Goal: Task Accomplishment & Management: Manage account settings

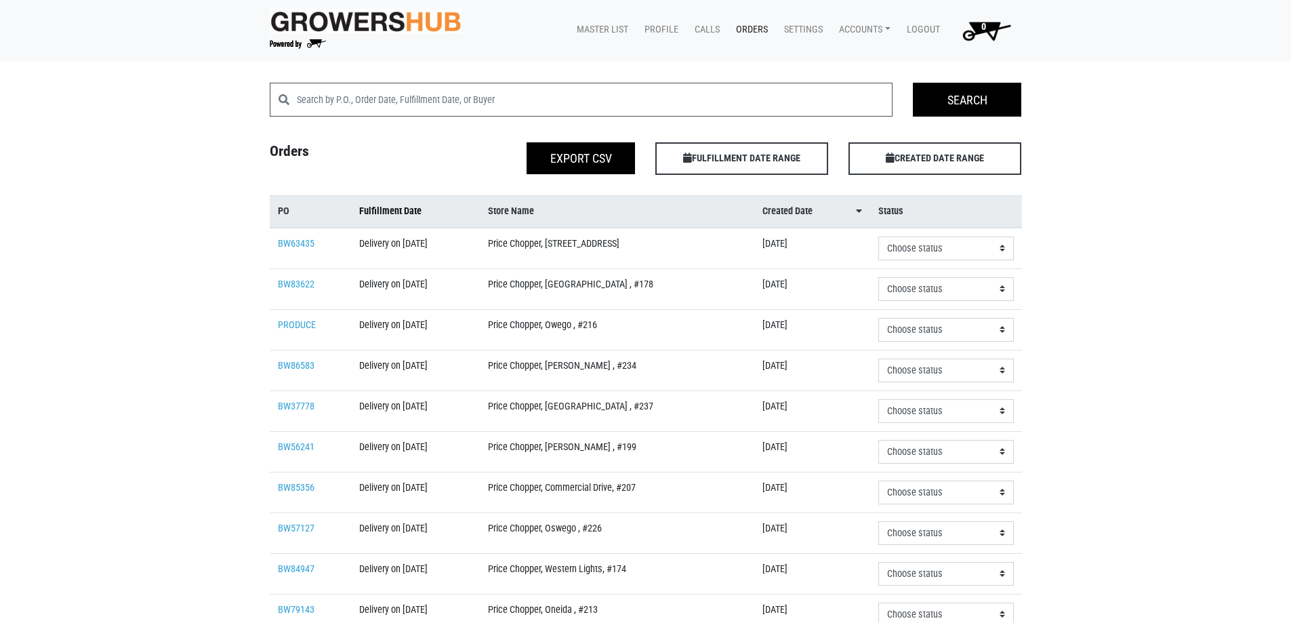
drag, startPoint x: 389, startPoint y: 206, endPoint x: 451, endPoint y: 236, distance: 69.1
click at [390, 206] on span "Fulfillment Date" at bounding box center [390, 211] width 62 height 15
click at [297, 325] on link "BW62999" at bounding box center [296, 325] width 37 height 12
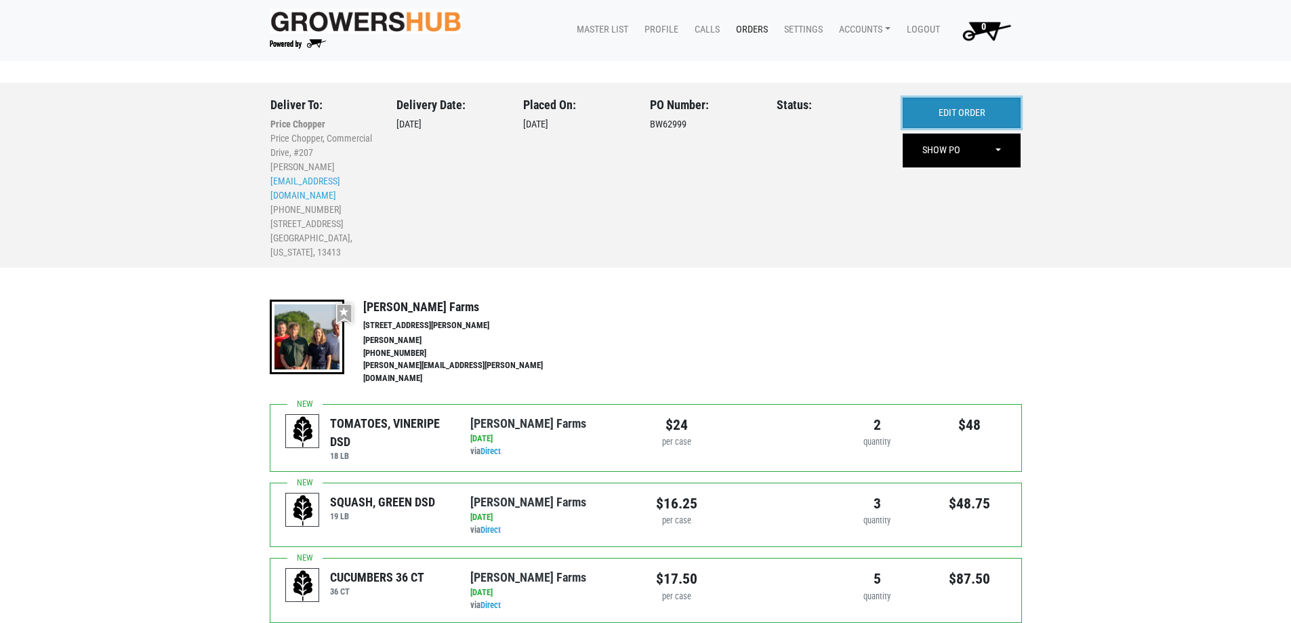
click at [966, 112] on link "EDIT ORDER" at bounding box center [962, 113] width 118 height 31
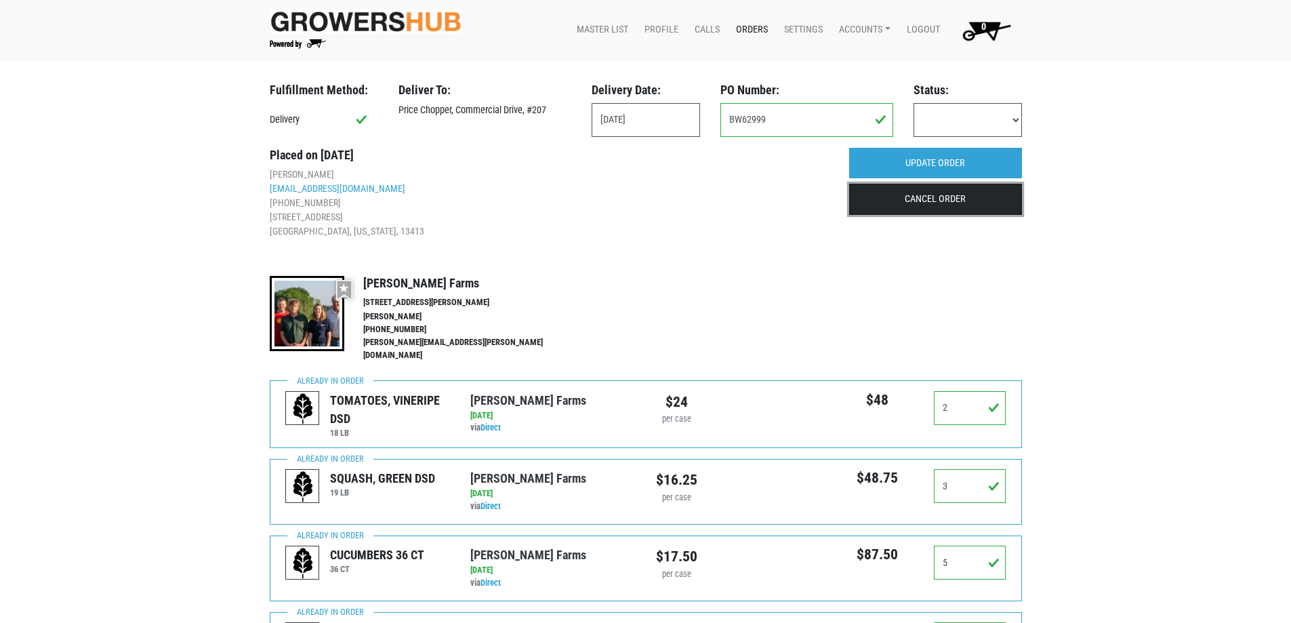
click at [961, 200] on link "CANCEL ORDER" at bounding box center [935, 199] width 173 height 31
